Goal: Task Accomplishment & Management: Use online tool/utility

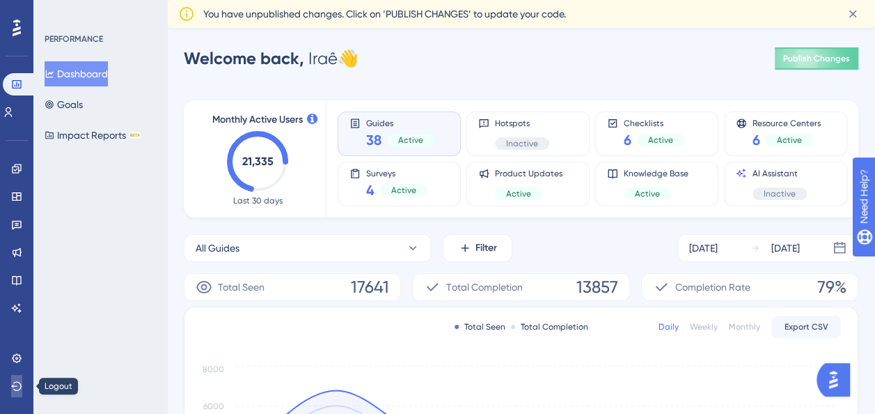
click at [18, 390] on icon at bounding box center [16, 385] width 11 height 11
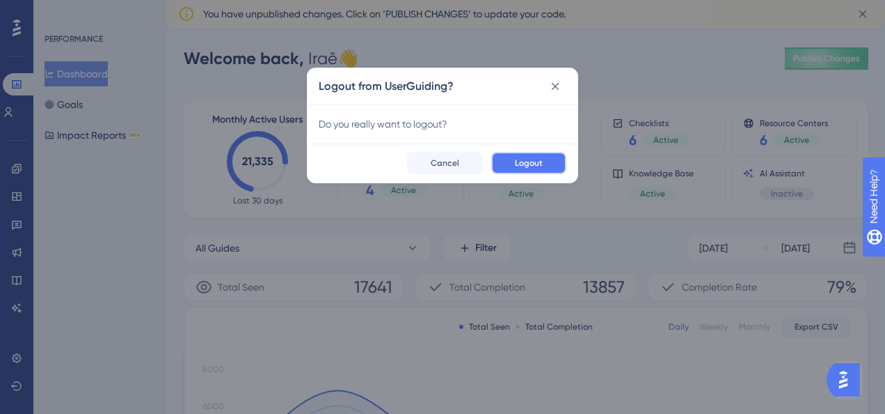
click at [528, 162] on span "Logout" at bounding box center [529, 162] width 28 height 11
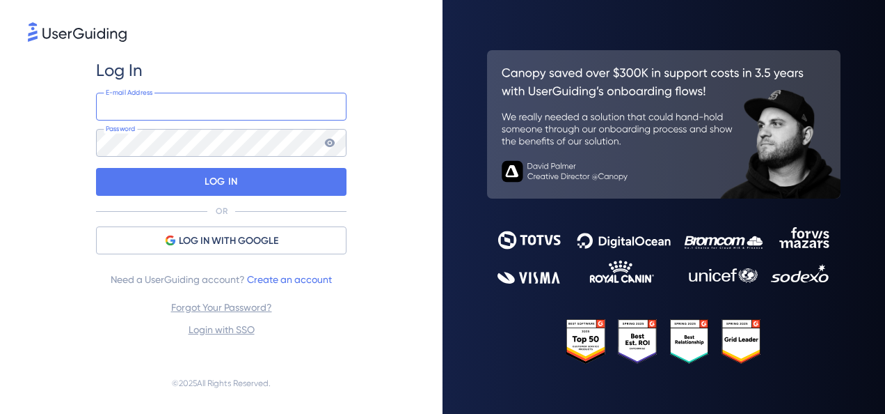
click at [177, 111] on input "email" at bounding box center [221, 107] width 251 height 28
click at [190, 107] on input "email" at bounding box center [221, 107] width 251 height 28
click at [195, 107] on input "irae" at bounding box center [221, 107] width 251 height 28
type input "irae.faria@webmotors.com.br"
click at [329, 146] on icon at bounding box center [330, 143] width 10 height 8
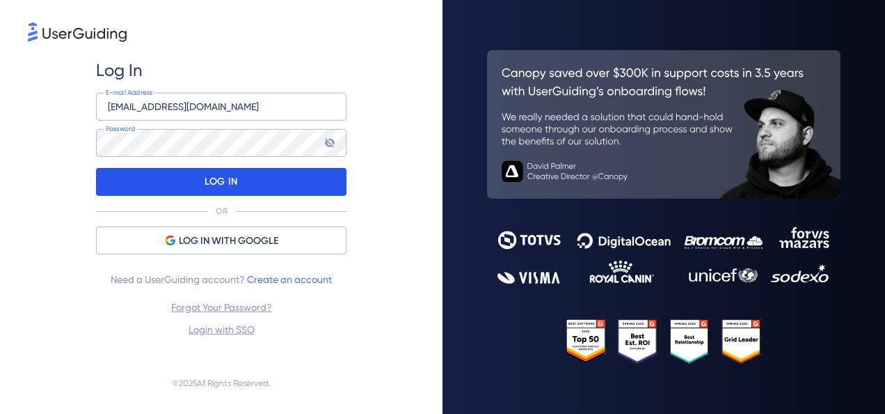
click at [277, 179] on div "LOG IN" at bounding box center [221, 182] width 251 height 28
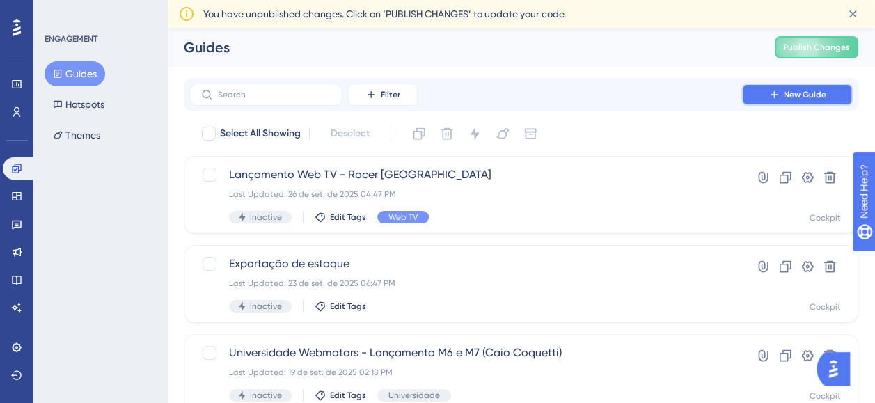
click at [780, 93] on button "New Guide" at bounding box center [796, 95] width 111 height 22
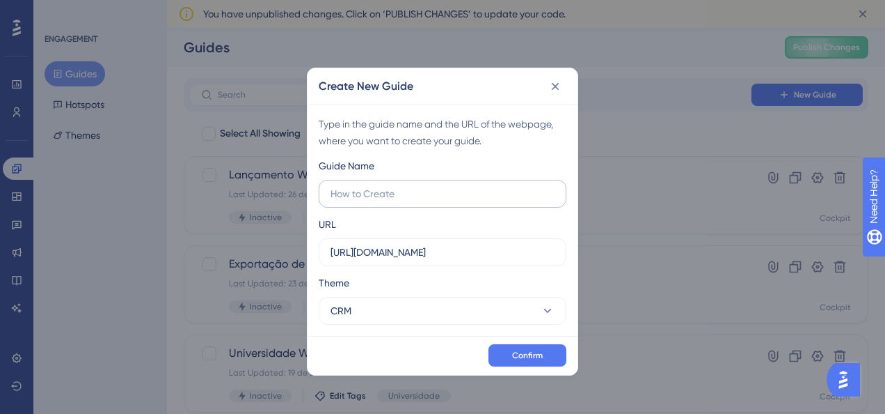
click at [404, 190] on input "text" at bounding box center [443, 193] width 224 height 15
type input "Treinamento Loop Revenda"
click at [471, 315] on button "CRM" at bounding box center [443, 311] width 248 height 28
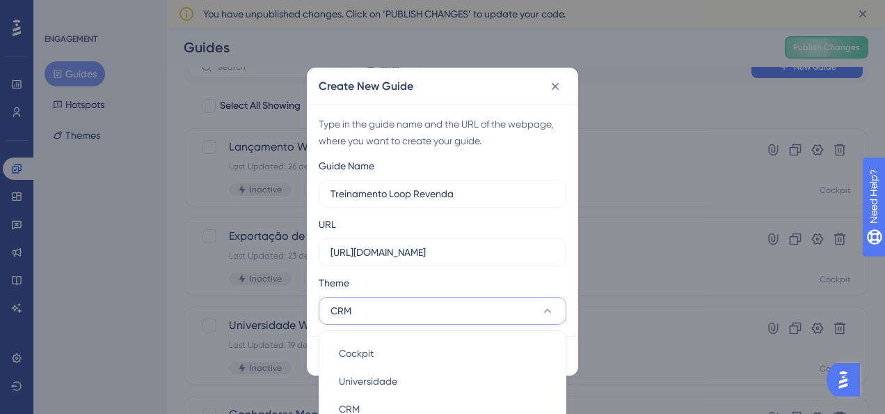
scroll to position [84, 0]
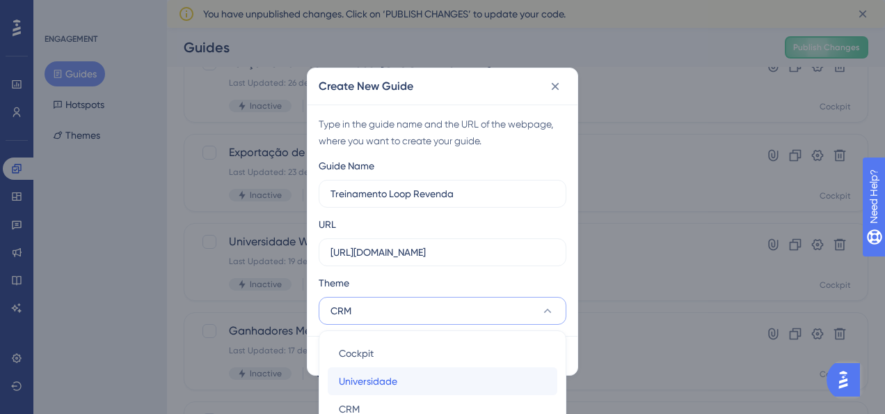
click at [402, 383] on div "Universidade Universidade" at bounding box center [442, 381] width 207 height 28
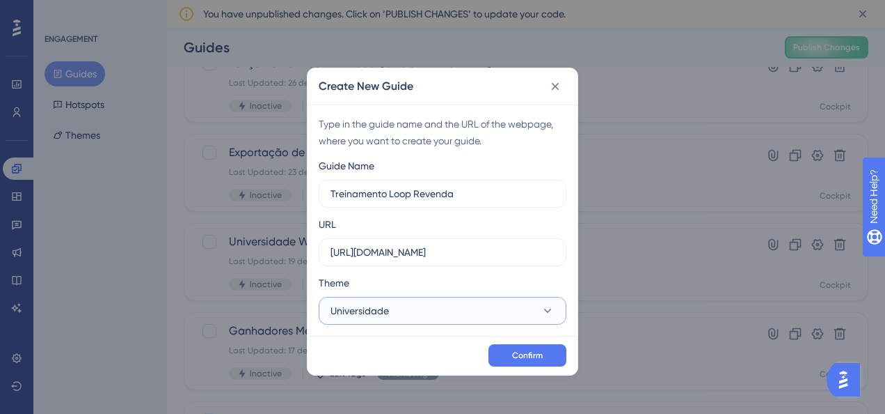
click at [553, 310] on icon at bounding box center [548, 311] width 14 height 14
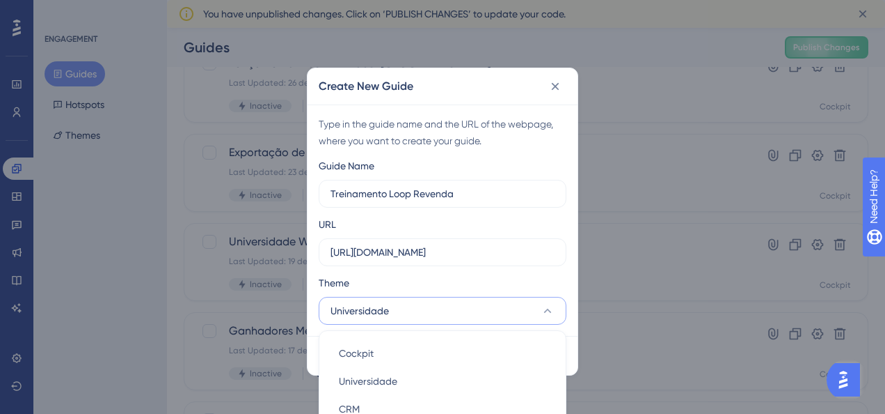
scroll to position [167, 0]
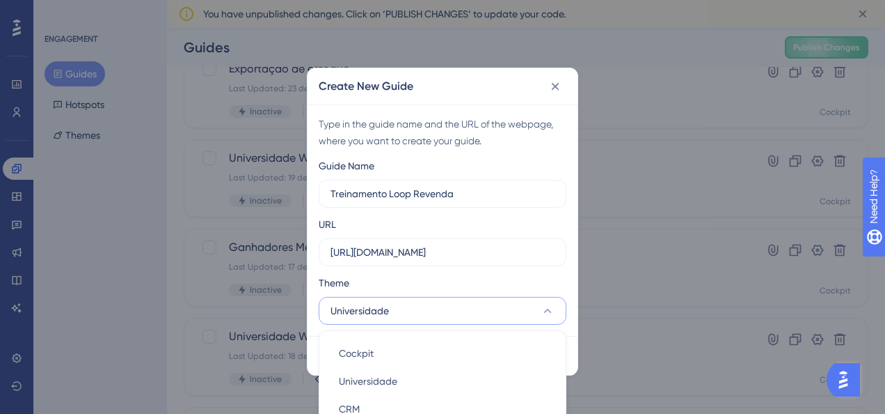
click at [376, 315] on span "Universidade" at bounding box center [360, 310] width 58 height 17
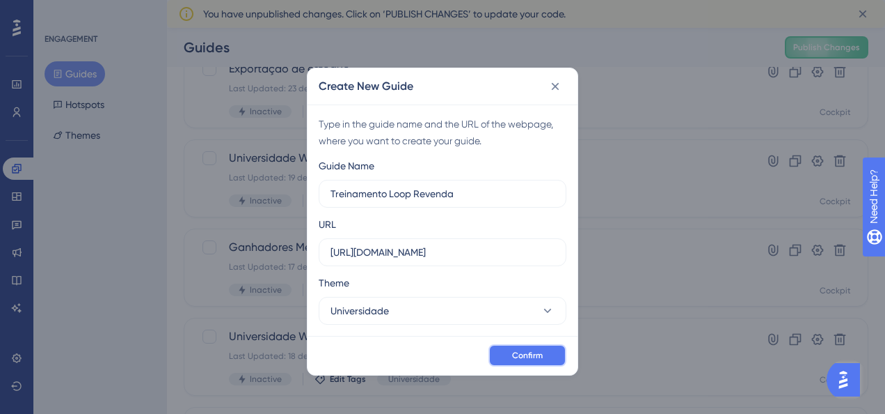
click at [517, 347] on button "Confirm" at bounding box center [528, 355] width 78 height 22
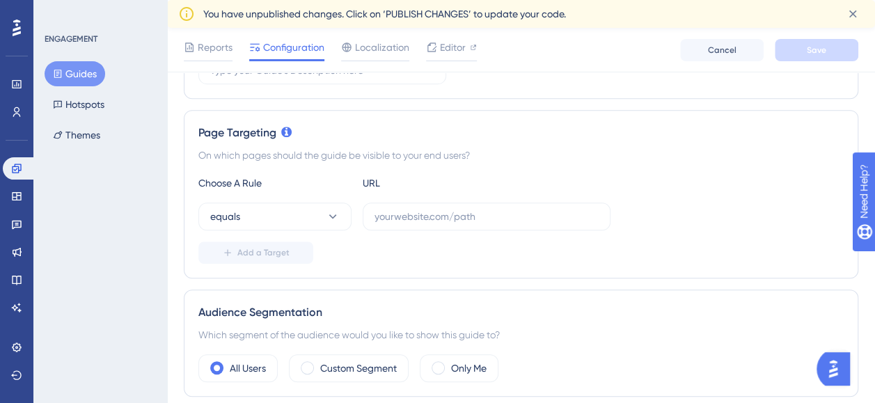
scroll to position [348, 0]
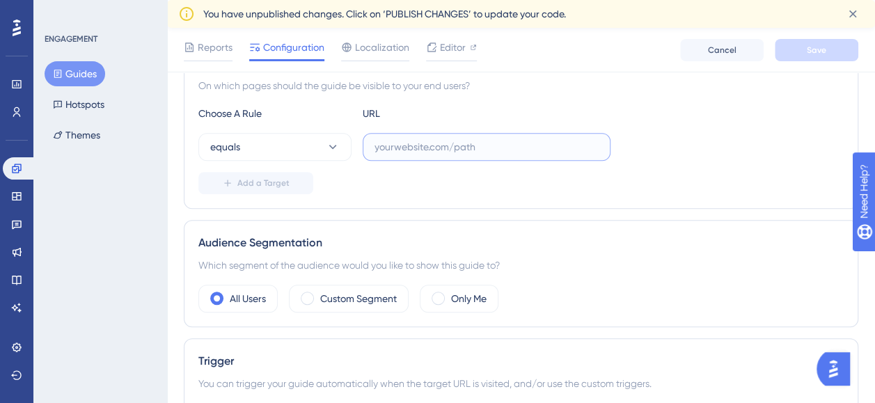
click at [426, 144] on input "text" at bounding box center [487, 146] width 224 height 15
paste input "https://hml.cockpit.com.br"
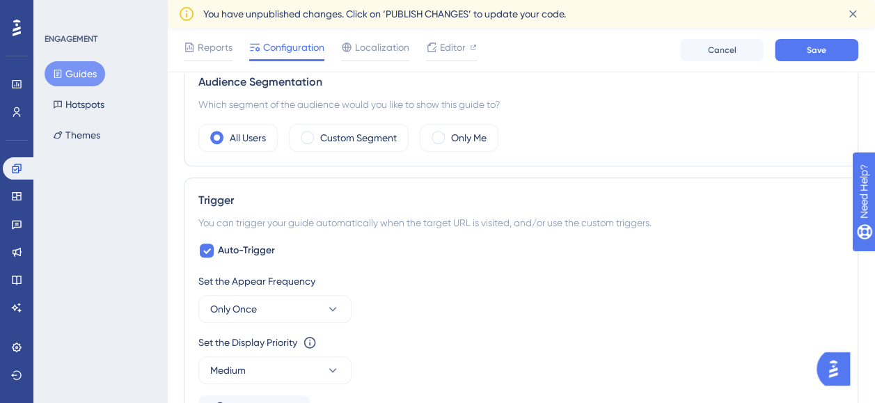
scroll to position [487, 0]
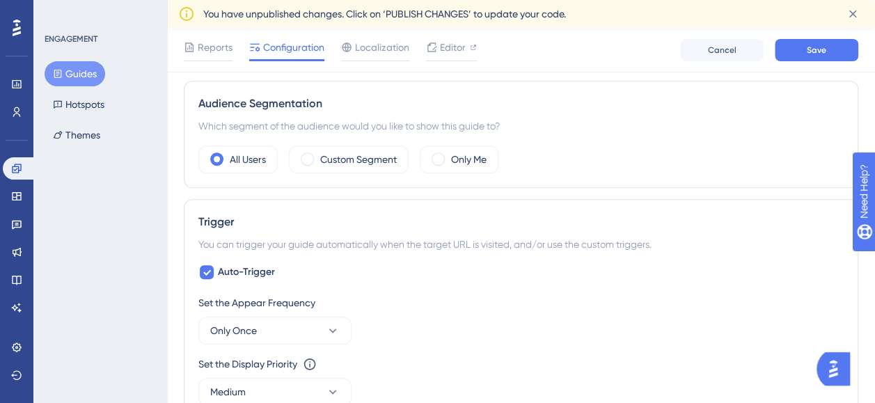
type input "https://hml.cockpit.com.br"
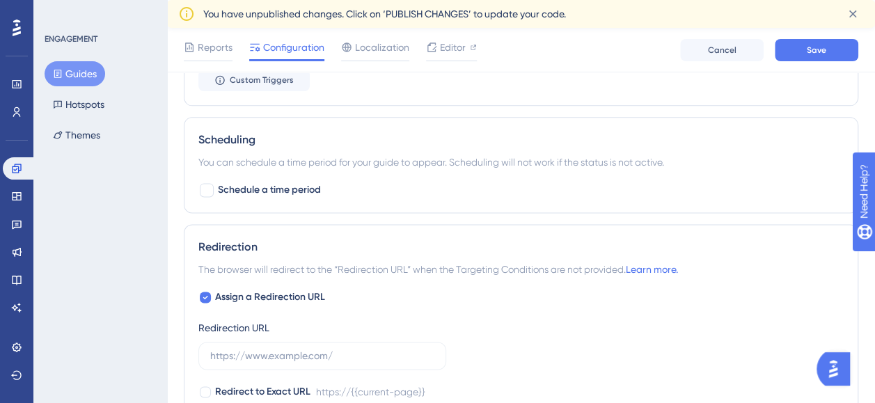
scroll to position [905, 0]
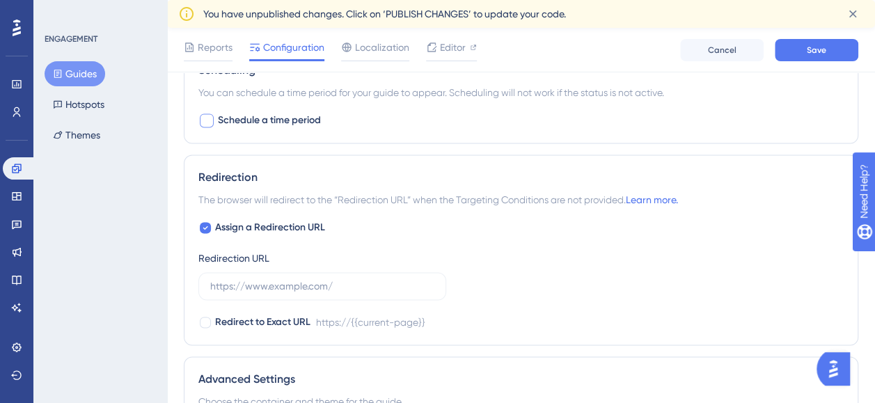
click at [208, 118] on div at bounding box center [207, 120] width 14 height 14
checkbox input "true"
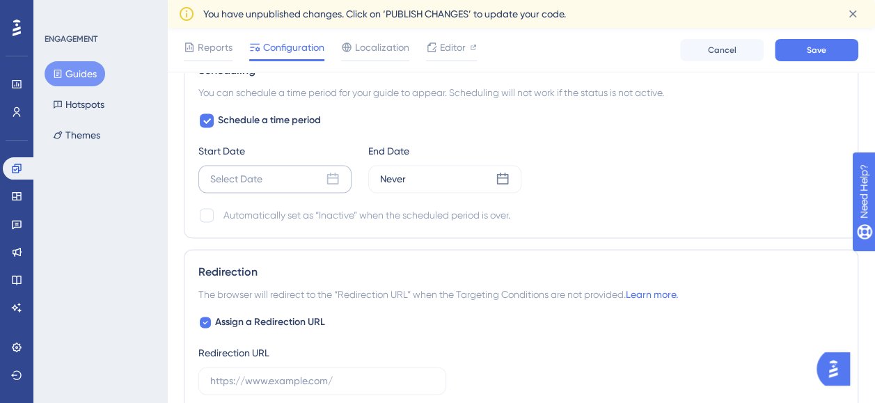
click at [331, 173] on icon at bounding box center [333, 179] width 14 height 14
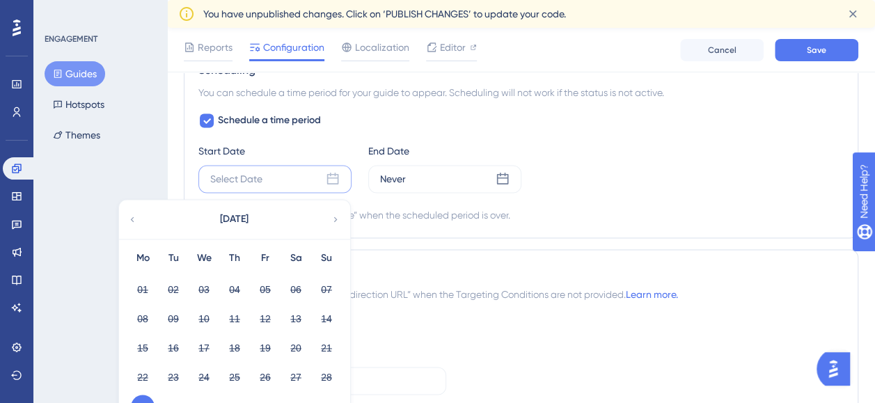
click at [141, 398] on button "29" at bounding box center [143, 407] width 24 height 24
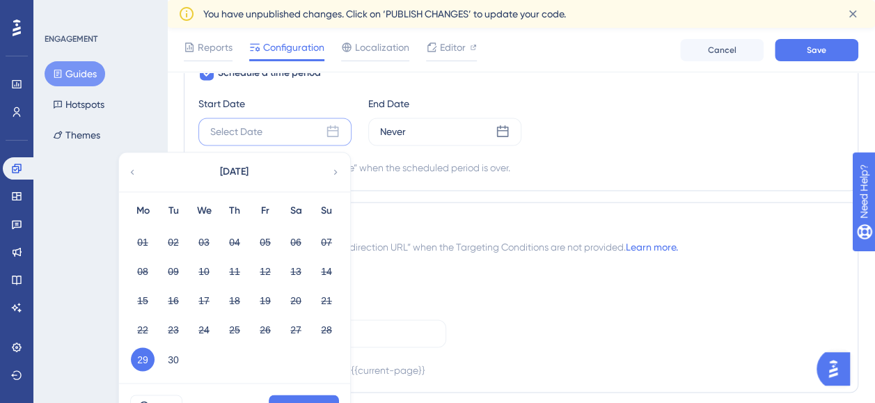
scroll to position [975, 0]
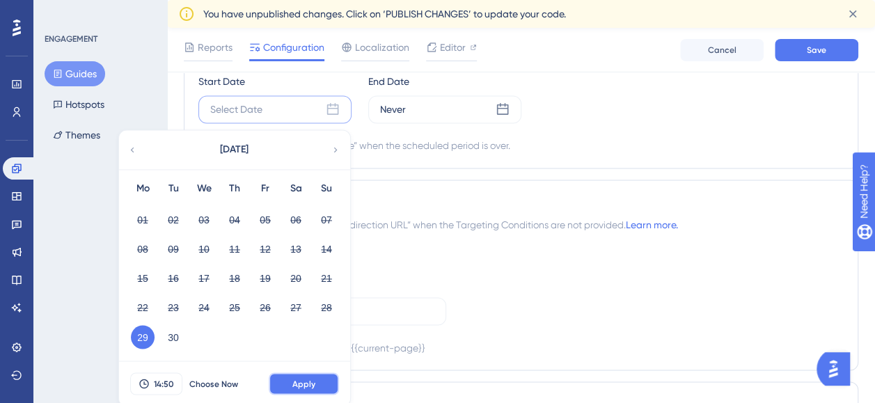
click at [310, 378] on span "Apply" at bounding box center [303, 383] width 23 height 11
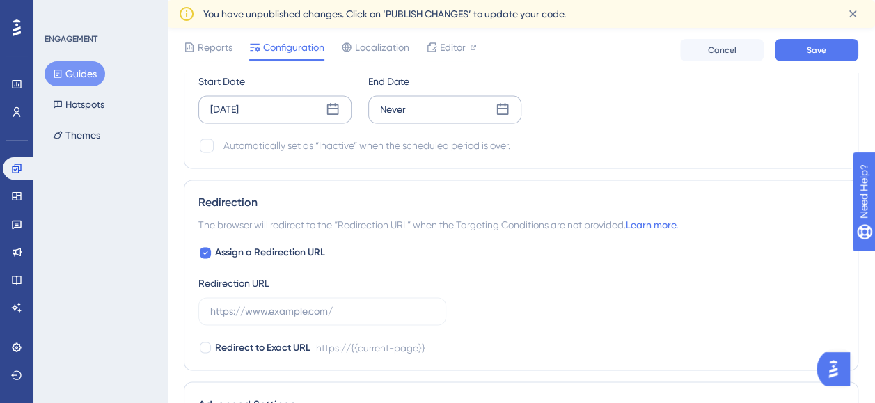
click at [398, 106] on div "Never" at bounding box center [393, 109] width 26 height 17
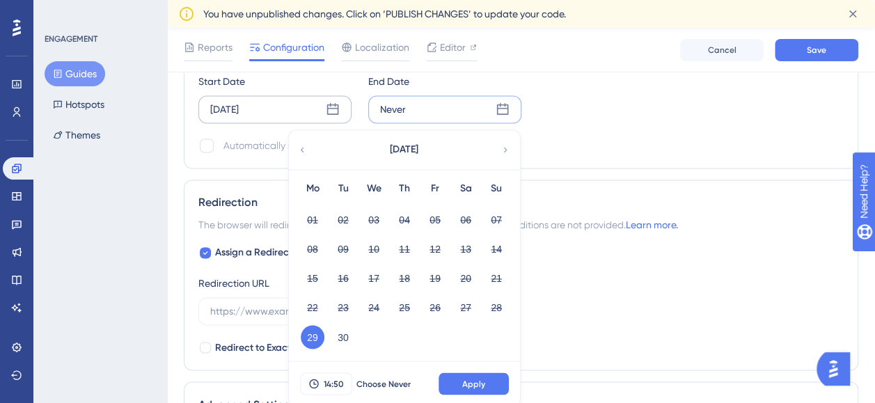
click at [503, 137] on div "September 2025" at bounding box center [404, 149] width 230 height 39
click at [510, 148] on icon at bounding box center [506, 149] width 10 height 13
click at [404, 217] on button "02" at bounding box center [405, 220] width 24 height 24
click at [338, 378] on span "14:50" at bounding box center [334, 383] width 20 height 11
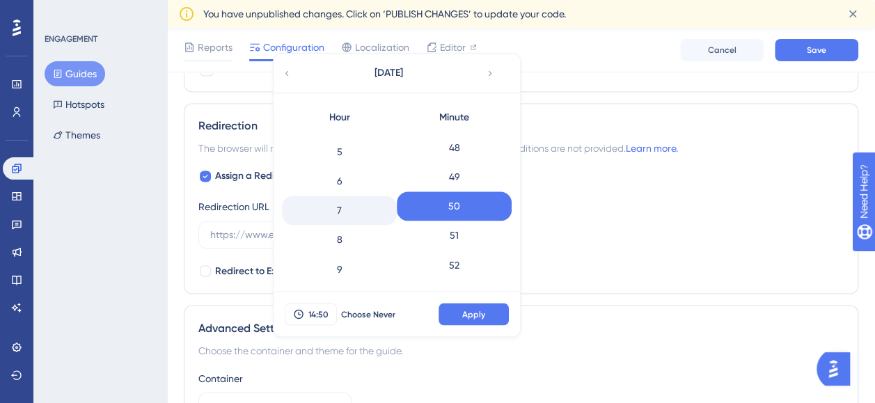
scroll to position [210, 0]
click at [352, 193] on div "9" at bounding box center [339, 198] width 115 height 29
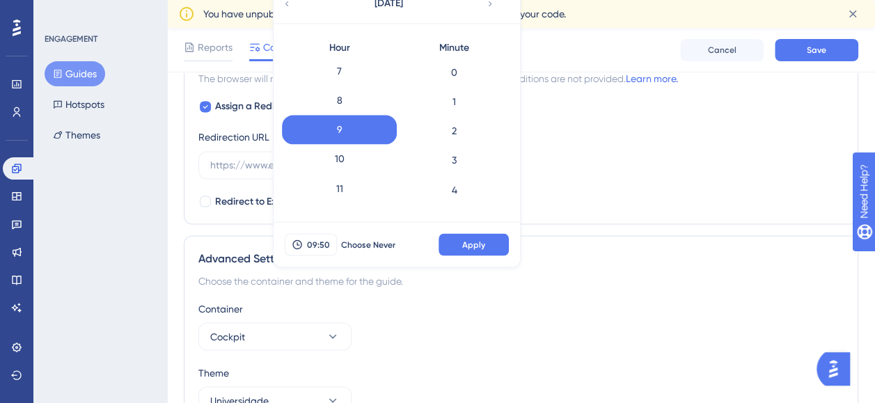
scroll to position [0, 0]
click at [457, 77] on div "0" at bounding box center [454, 76] width 115 height 29
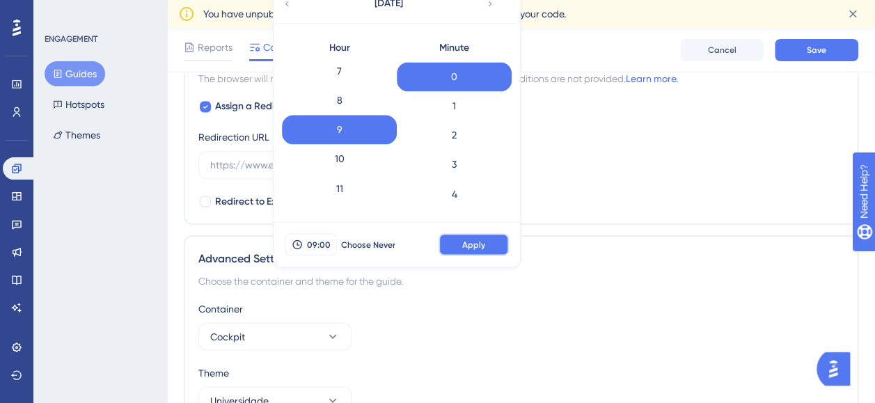
click at [466, 239] on span "Apply" at bounding box center [473, 244] width 23 height 11
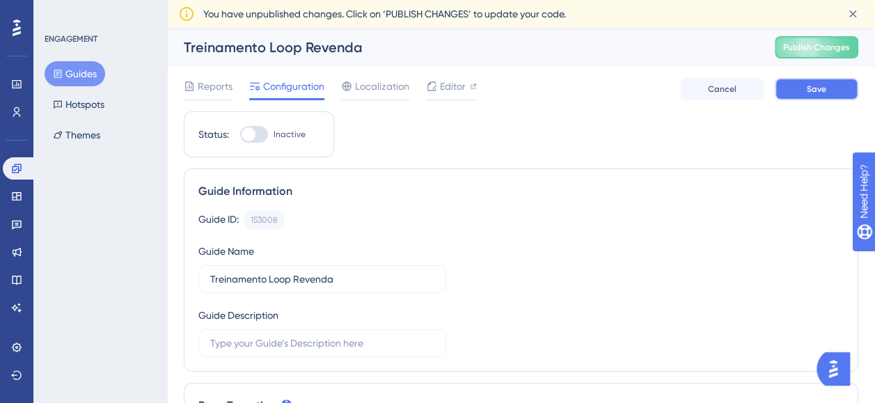
click at [817, 92] on span "Save" at bounding box center [816, 89] width 19 height 11
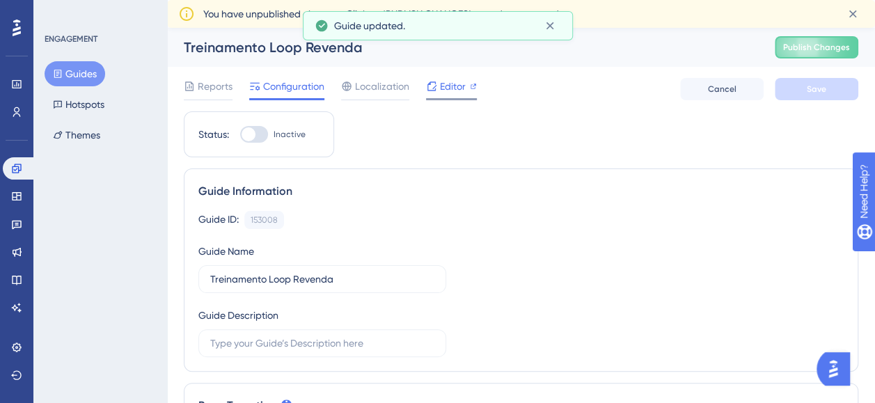
click at [447, 79] on span "Editor" at bounding box center [453, 86] width 26 height 17
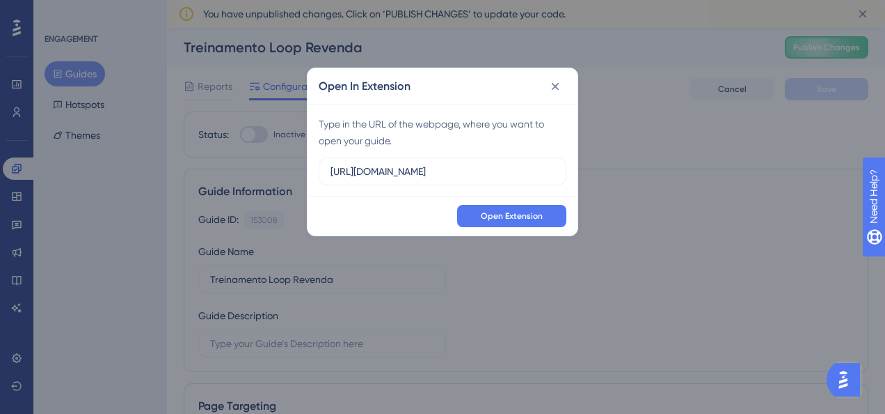
drag, startPoint x: 488, startPoint y: 175, endPoint x: 287, endPoint y: 164, distance: 201.5
click at [287, 164] on div "Open In Extension Type in the URL of the webpage, where you want to open your g…" at bounding box center [442, 207] width 885 height 414
click at [514, 221] on button "Open Extension" at bounding box center [511, 216] width 109 height 22
click at [387, 170] on input "https://hml.cockpit.com.br" at bounding box center [443, 171] width 224 height 15
type input "https://cockpit.com.br"
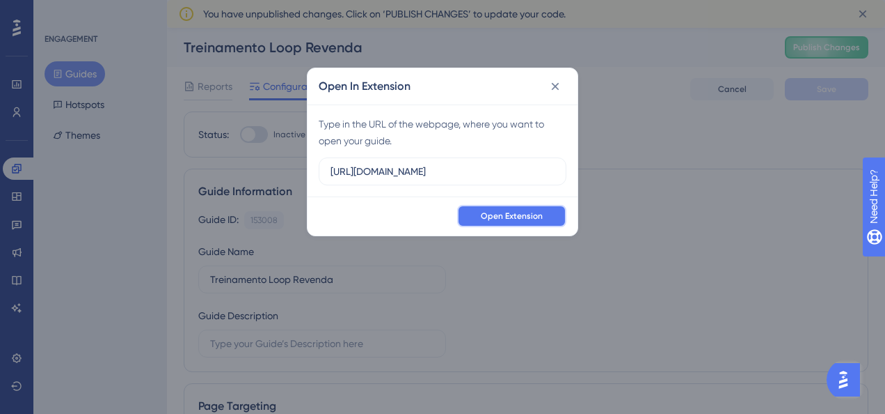
click at [478, 213] on button "Open Extension" at bounding box center [511, 216] width 109 height 22
click at [509, 216] on span "Open Extension" at bounding box center [512, 215] width 62 height 11
click at [554, 85] on icon at bounding box center [556, 86] width 14 height 14
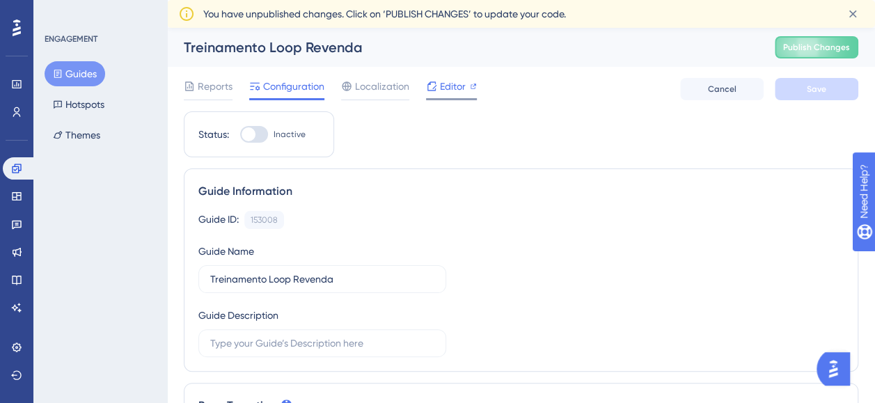
click at [452, 81] on span "Editor" at bounding box center [453, 86] width 26 height 17
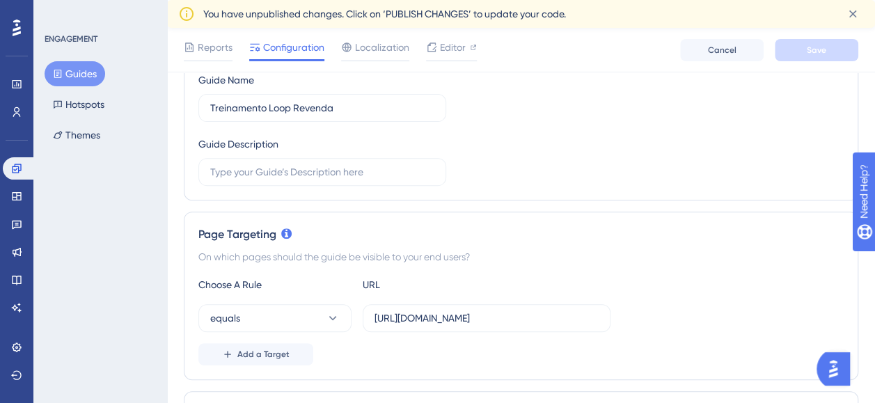
scroll to position [278, 0]
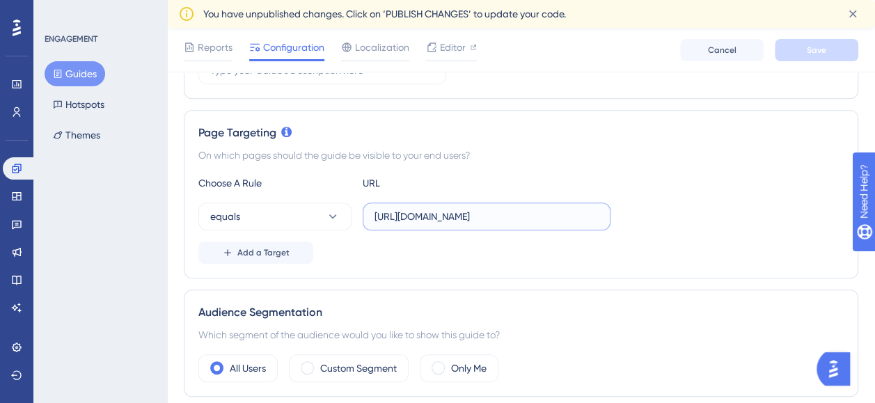
click at [429, 212] on input "https://hml.cockpit.com.br" at bounding box center [487, 216] width 224 height 15
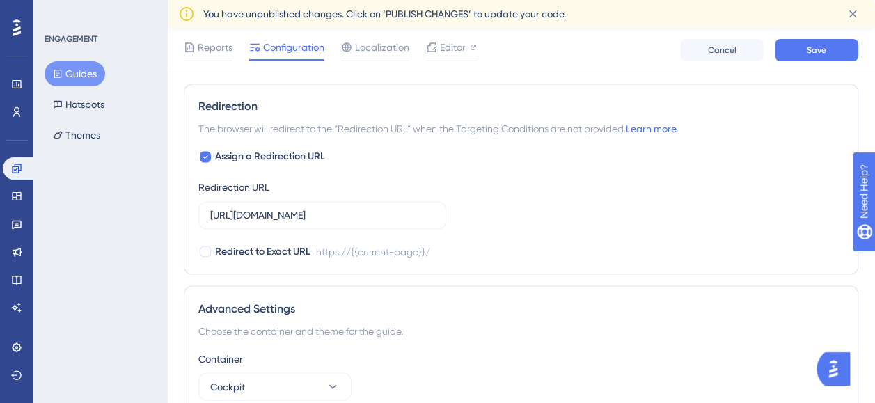
scroll to position [1058, 0]
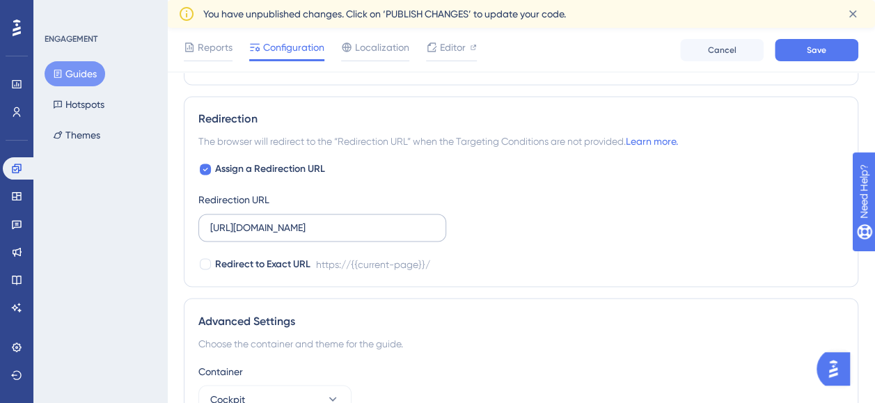
type input "https://cockpit.com.br"
click at [407, 220] on input "https://www.cockpit.com.br/" at bounding box center [322, 227] width 224 height 15
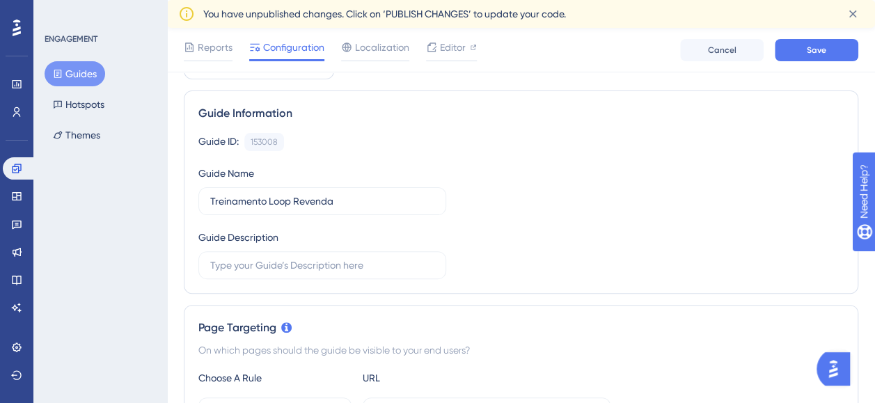
scroll to position [0, 0]
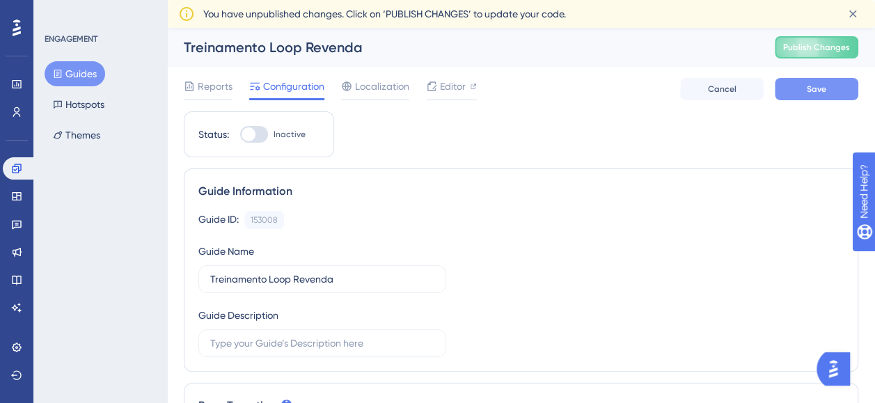
click at [824, 83] on button "Save" at bounding box center [817, 89] width 84 height 22
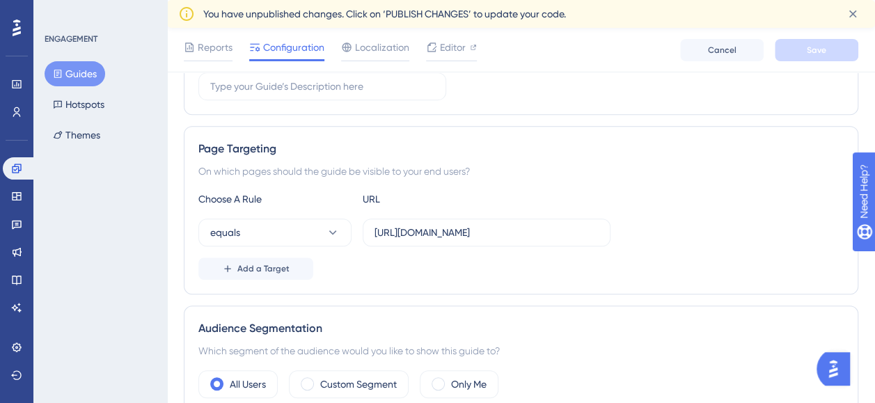
scroll to position [223, 0]
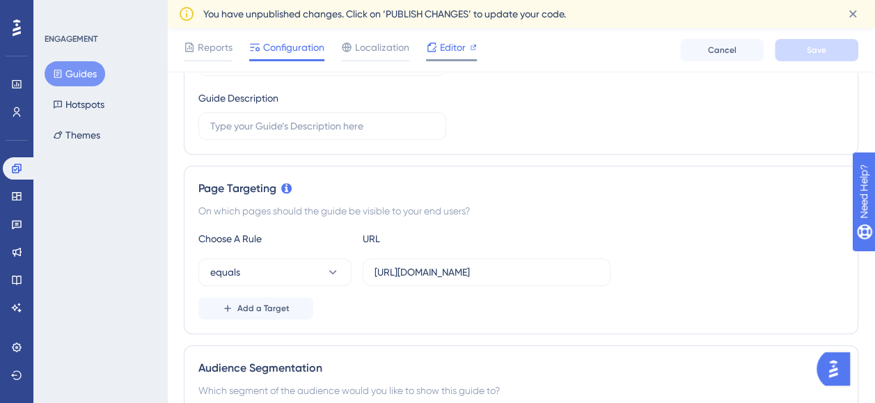
click at [456, 49] on span "Editor" at bounding box center [453, 47] width 26 height 17
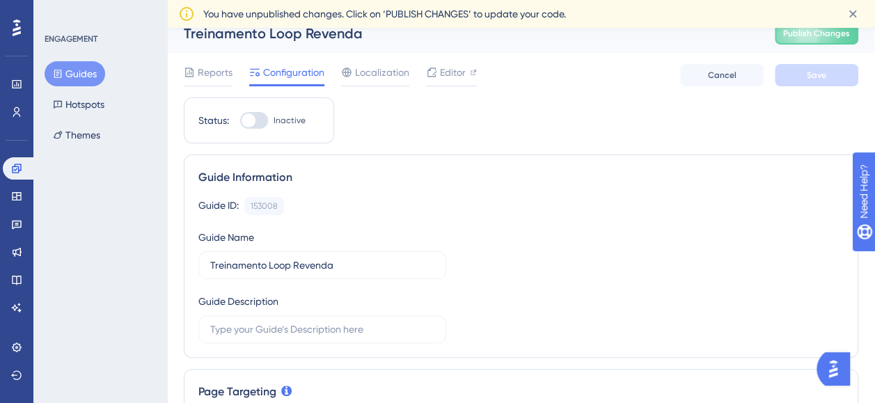
scroll to position [0, 0]
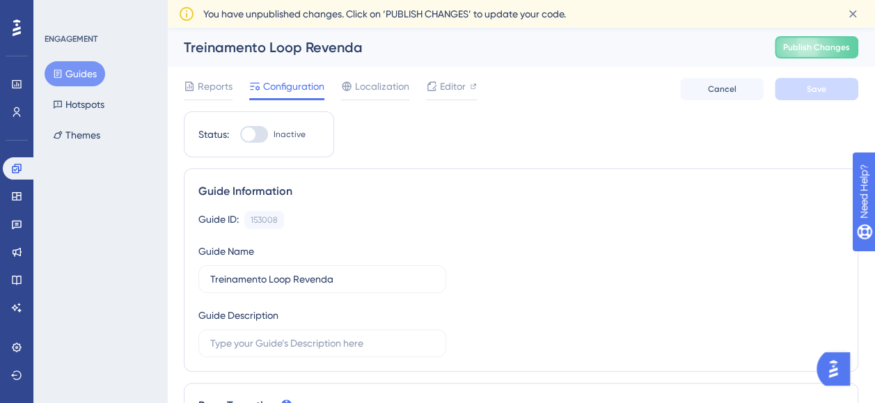
click at [256, 135] on div at bounding box center [254, 134] width 28 height 17
click at [240, 135] on input "Inactive" at bounding box center [239, 134] width 1 height 1
checkbox input "true"
click at [804, 92] on button "Save" at bounding box center [817, 89] width 84 height 22
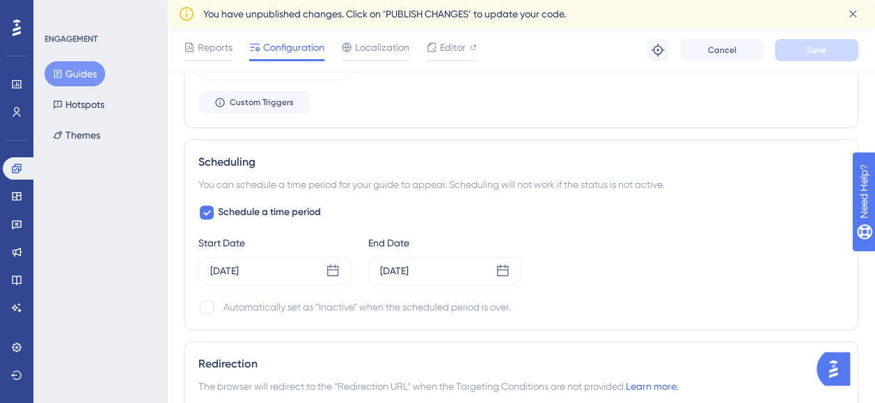
scroll to position [835, 0]
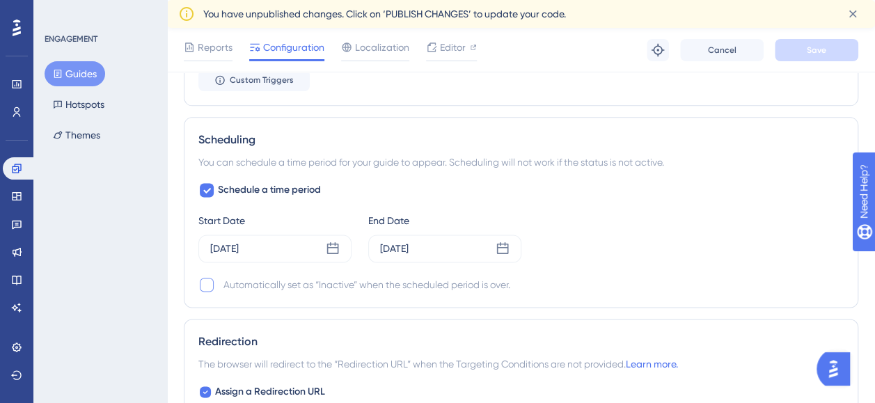
click at [214, 280] on div at bounding box center [206, 284] width 17 height 17
checkbox input "true"
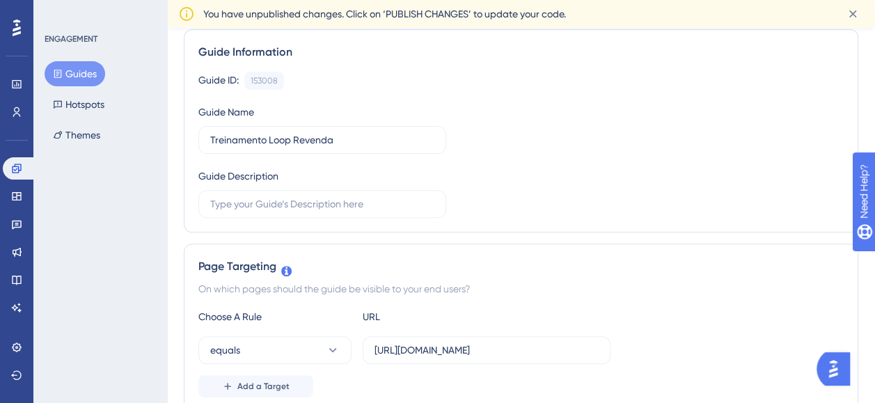
scroll to position [0, 0]
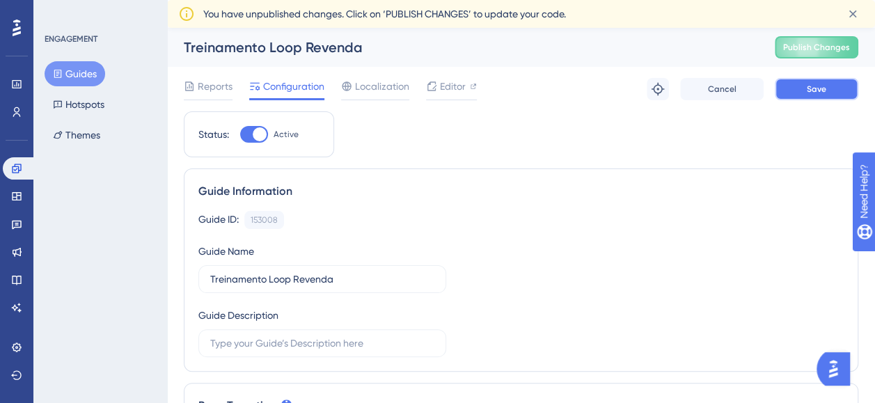
click at [817, 90] on span "Save" at bounding box center [816, 89] width 19 height 11
click at [816, 50] on span "Publish Changes" at bounding box center [816, 47] width 67 height 11
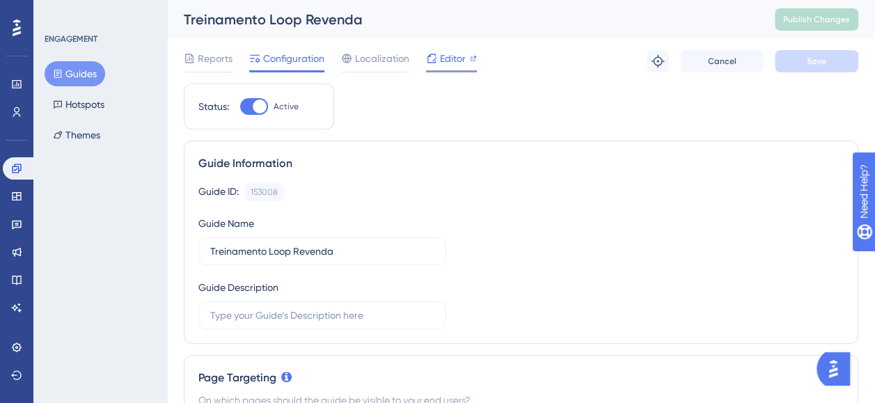
click at [446, 55] on span "Editor" at bounding box center [453, 58] width 26 height 17
click at [205, 54] on span "Reports" at bounding box center [215, 58] width 35 height 17
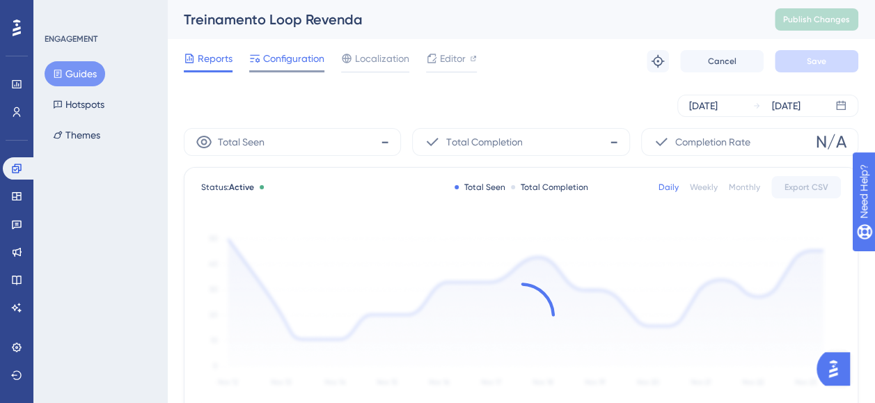
click at [302, 61] on span "Configuration" at bounding box center [293, 58] width 61 height 17
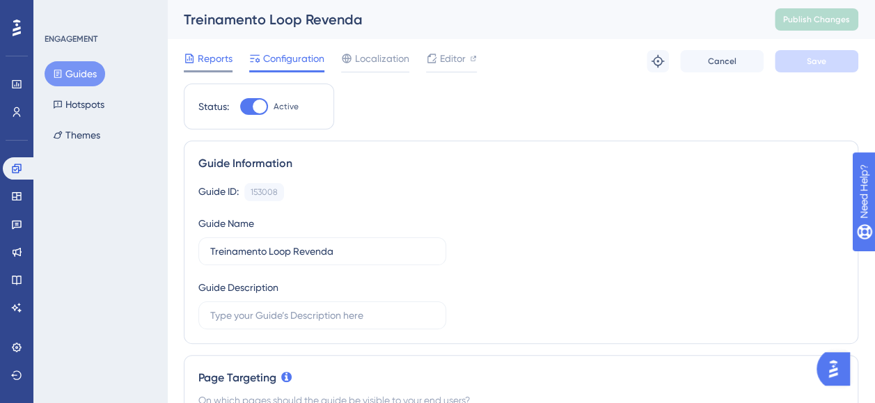
click at [205, 58] on span "Reports" at bounding box center [215, 58] width 35 height 17
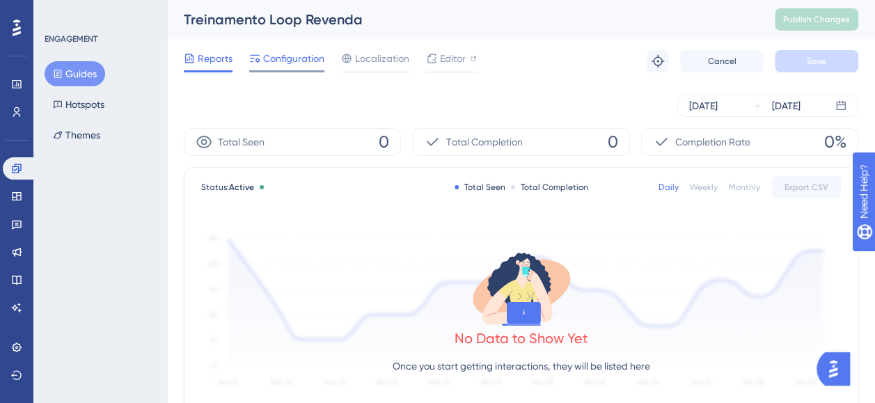
click at [290, 57] on span "Configuration" at bounding box center [293, 58] width 61 height 17
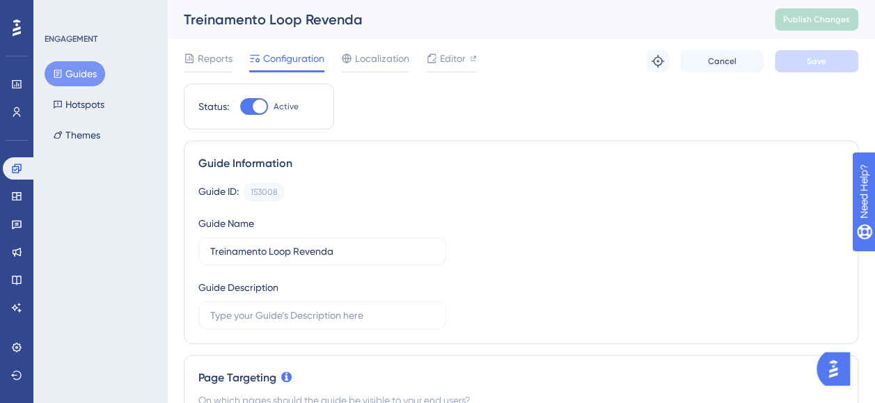
click at [93, 72] on button "Guides" at bounding box center [75, 73] width 61 height 25
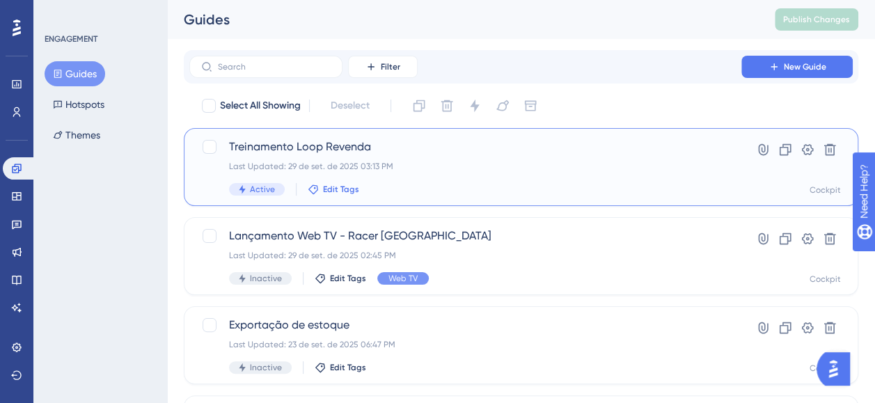
click at [343, 189] on span "Edit Tags" at bounding box center [341, 189] width 36 height 11
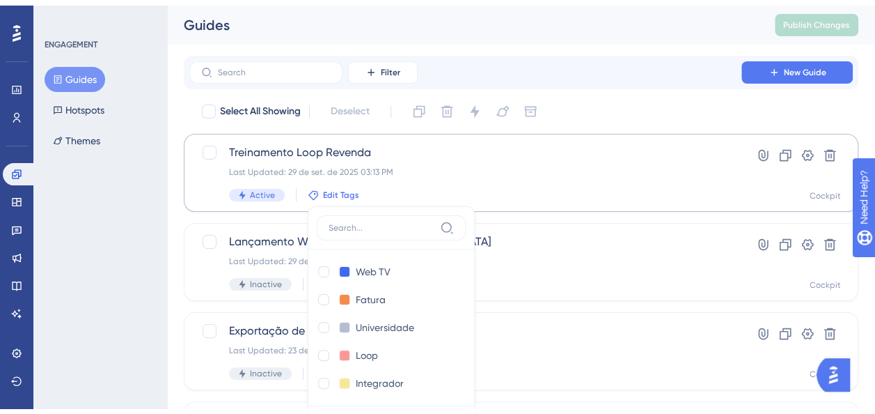
scroll to position [113, 0]
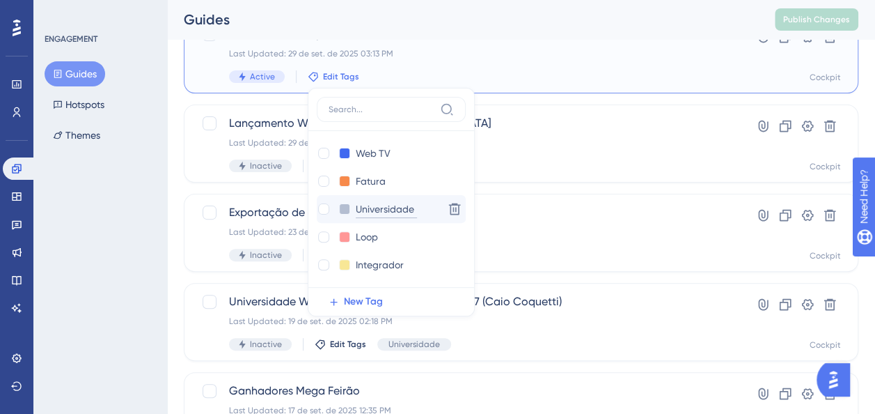
click at [385, 207] on input "Universidade" at bounding box center [386, 208] width 61 height 17
click at [321, 230] on div at bounding box center [324, 237] width 14 height 14
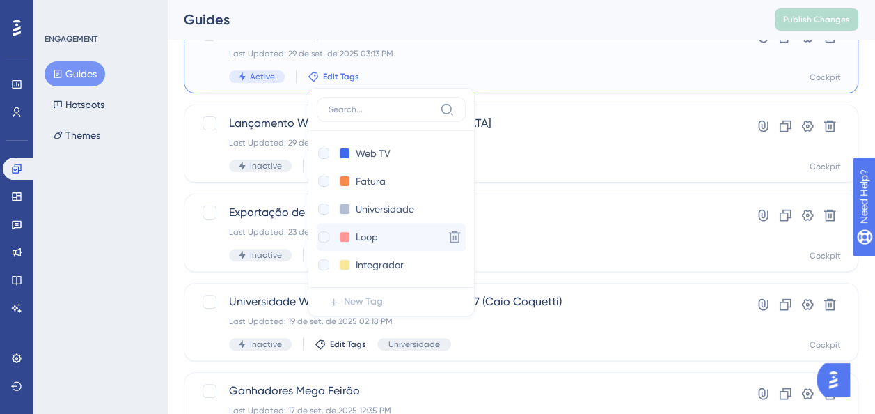
checkbox input "true"
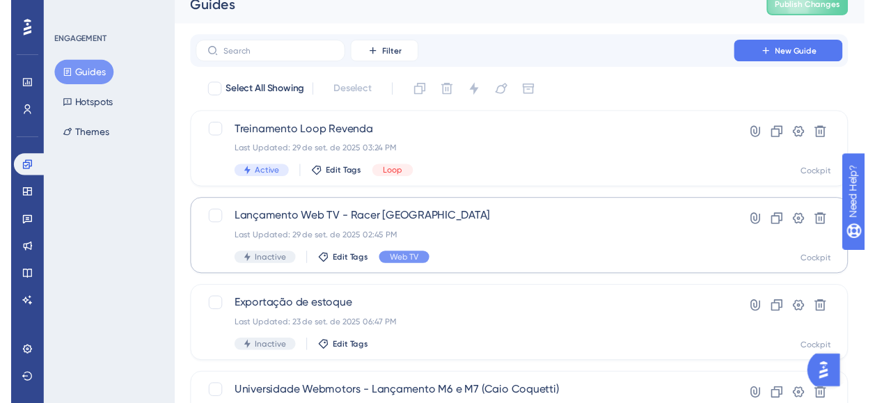
scroll to position [0, 0]
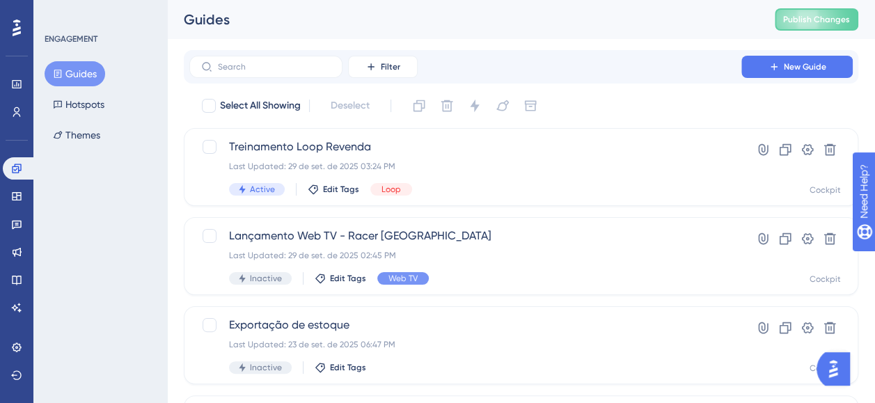
click at [87, 74] on button "Guides" at bounding box center [75, 73] width 61 height 25
click at [95, 71] on button "Guides" at bounding box center [75, 73] width 61 height 25
click at [75, 77] on button "Guides" at bounding box center [75, 73] width 61 height 25
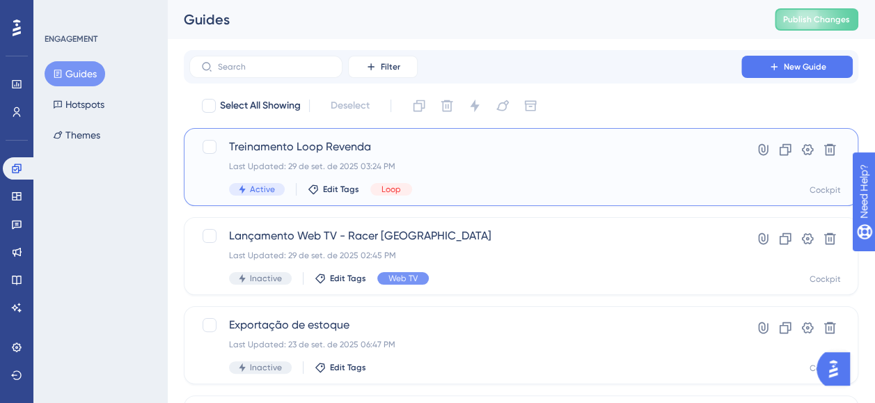
click at [480, 155] on div "Treinamento Loop Revenda Last Updated: 29 de set. de 2025 03:24 PM Active Edit …" at bounding box center [465, 167] width 473 height 57
